Goal: Information Seeking & Learning: Compare options

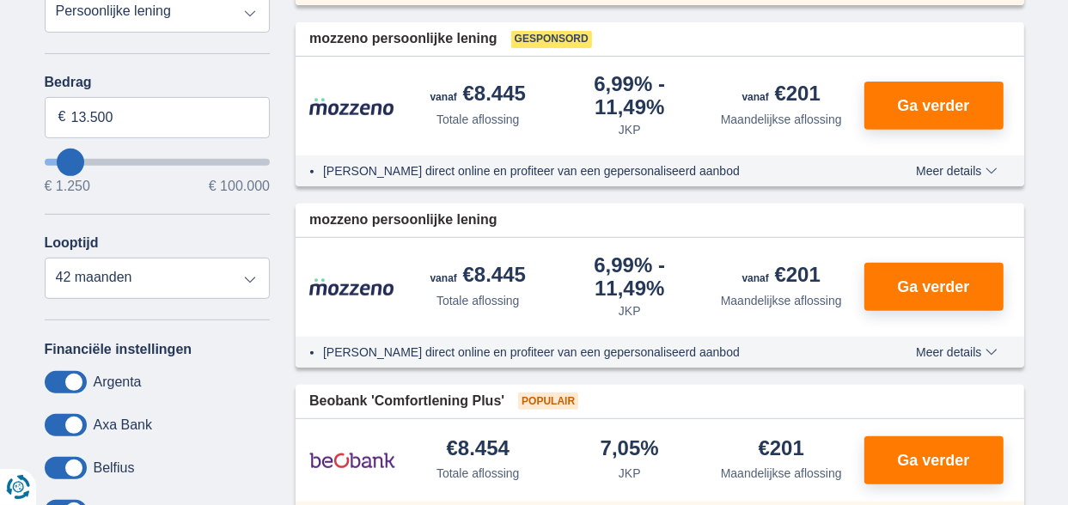
type input "13.500"
type input "13250"
select select "60"
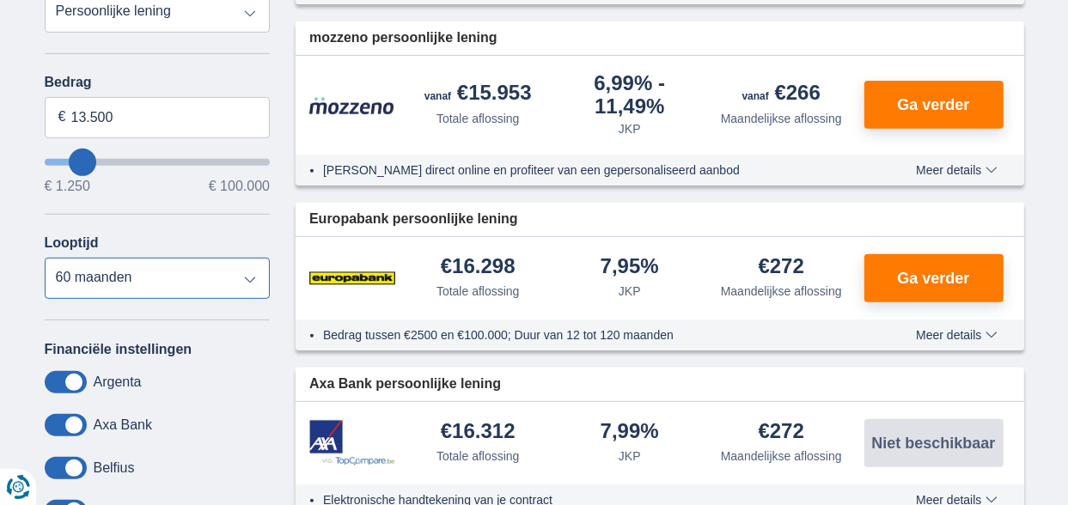
click at [84, 277] on select "12 maanden 18 maanden 24 maanden 30 maanden 36 maanden 42 maanden 48 maanden 60…" at bounding box center [158, 278] width 226 height 41
click at [116, 113] on input "13.500" at bounding box center [158, 117] width 226 height 41
type input "14.000"
type input "14250"
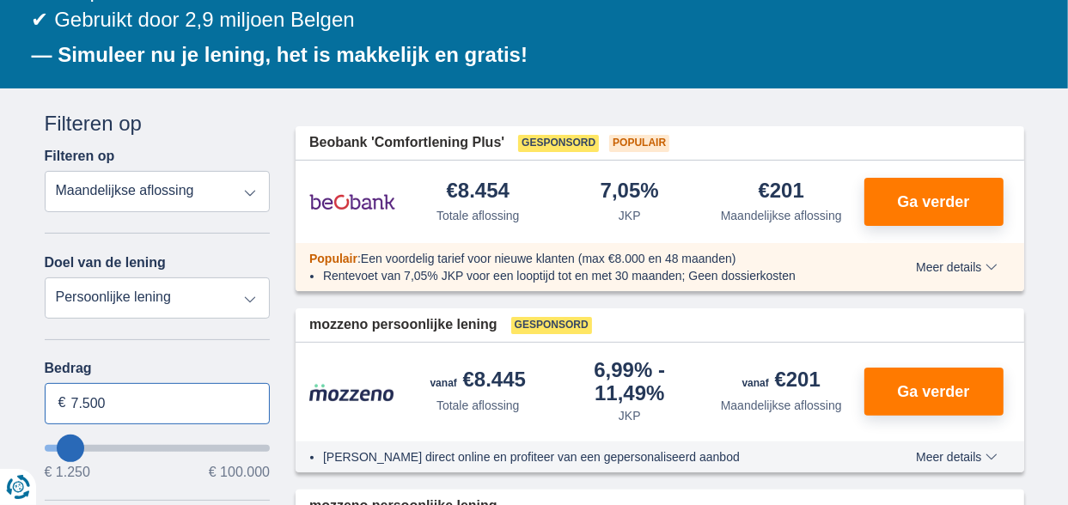
click at [76, 397] on input "7.500" at bounding box center [158, 403] width 226 height 41
type input "13.500"
type input "13250"
select select "60"
